Goal: Transaction & Acquisition: Purchase product/service

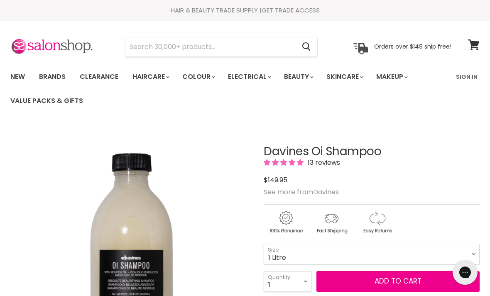
click at [384, 281] on span "Add to cart" at bounding box center [398, 281] width 47 height 10
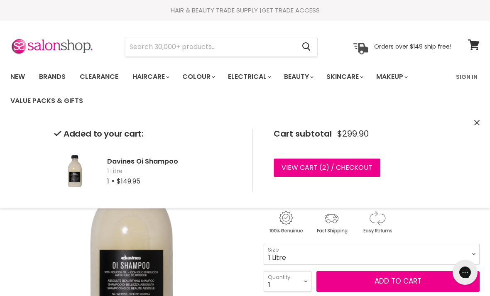
click at [303, 163] on link "View cart ( 2 ) / Checkout" at bounding box center [327, 168] width 107 height 18
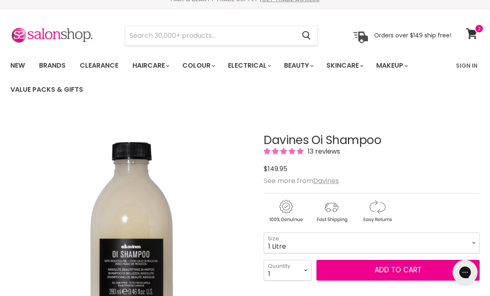
scroll to position [10, 0]
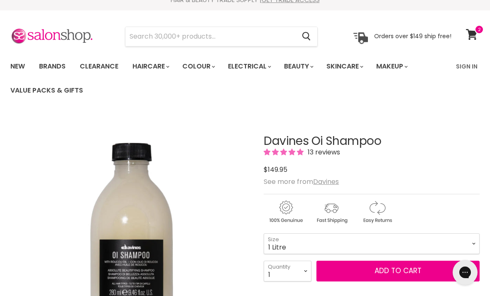
click at [471, 34] on icon at bounding box center [471, 34] width 11 height 11
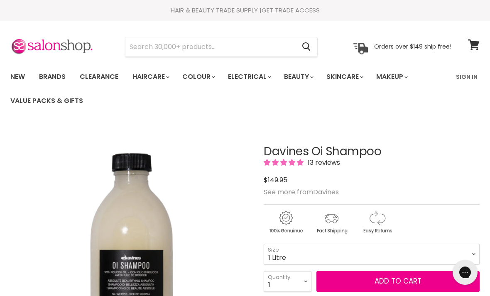
click at [477, 44] on icon at bounding box center [473, 44] width 11 height 11
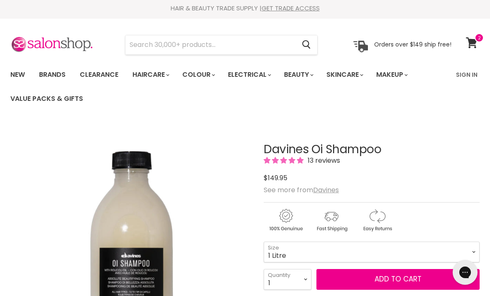
click at [477, 39] on span at bounding box center [479, 37] width 9 height 9
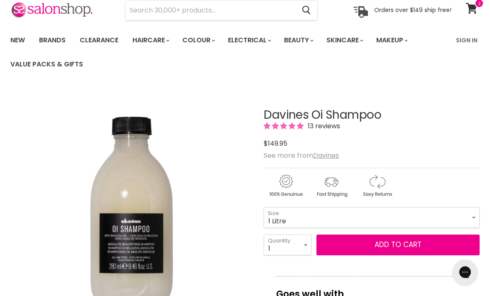
scroll to position [53, 0]
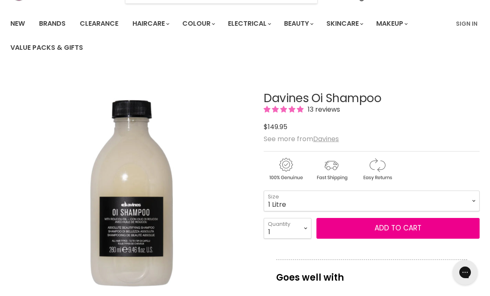
click at [397, 228] on span "Add to cart" at bounding box center [398, 228] width 47 height 10
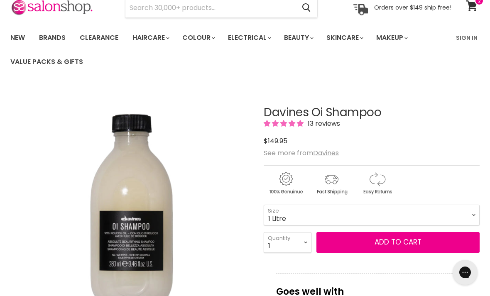
scroll to position [0, 0]
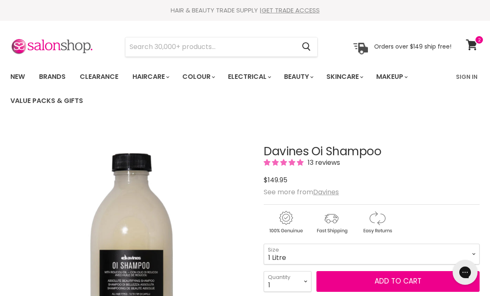
click at [472, 44] on icon at bounding box center [471, 44] width 11 height 11
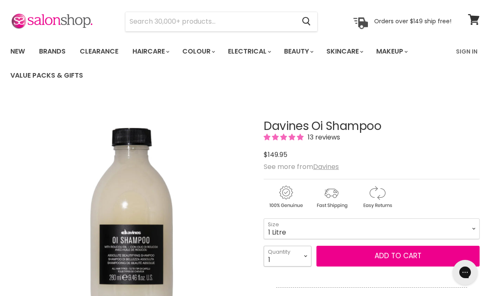
click at [305, 257] on select "1 2 3 4 5 6 7 8 9 10+" at bounding box center [288, 256] width 48 height 21
click at [375, 256] on span "Add to cart" at bounding box center [398, 256] width 47 height 10
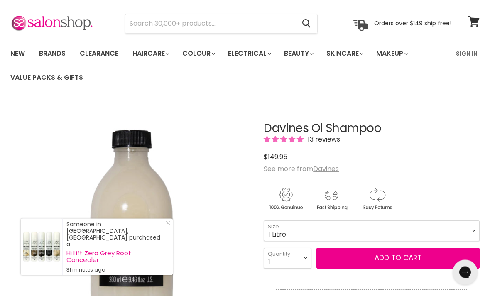
scroll to position [24, 0]
click at [397, 259] on span "Add to cart" at bounding box center [398, 258] width 47 height 10
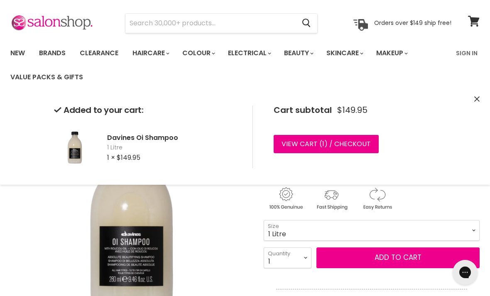
click at [316, 145] on link "View cart ( 1 ) / Checkout" at bounding box center [326, 144] width 105 height 18
